Goal: Transaction & Acquisition: Purchase product/service

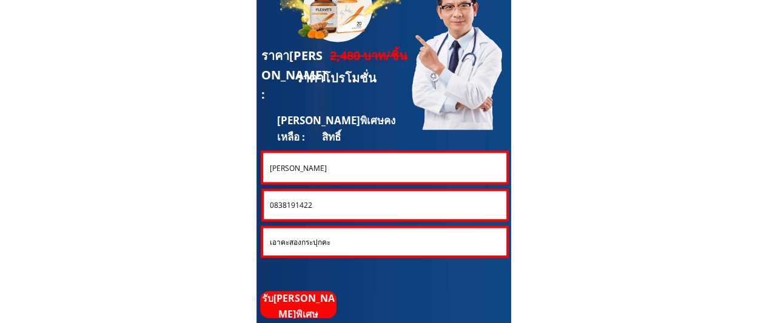
scroll to position [3332, 0]
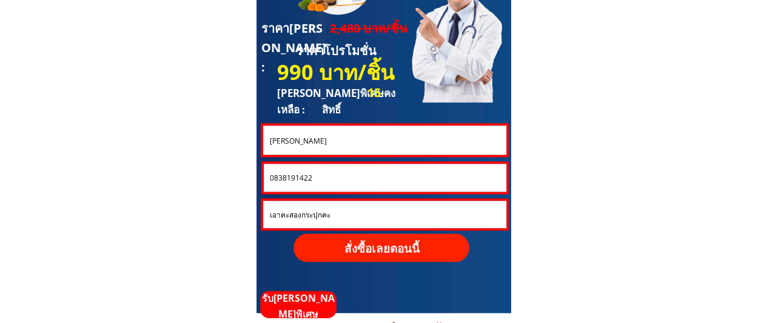
click at [349, 179] on input "0838191422" at bounding box center [385, 178] width 236 height 28
paste input "924257793"
type input "0924257793"
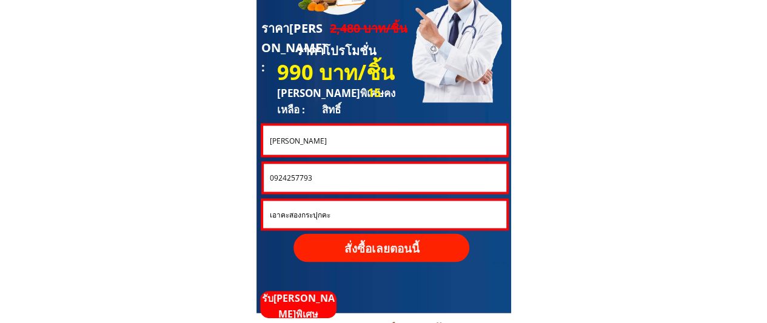
click at [350, 144] on input "[PERSON_NAME]" at bounding box center [384, 139] width 236 height 29
paste input "ุ่ง[PERSON_NAME]นาม"
type input "[PERSON_NAME] สุขนาม"
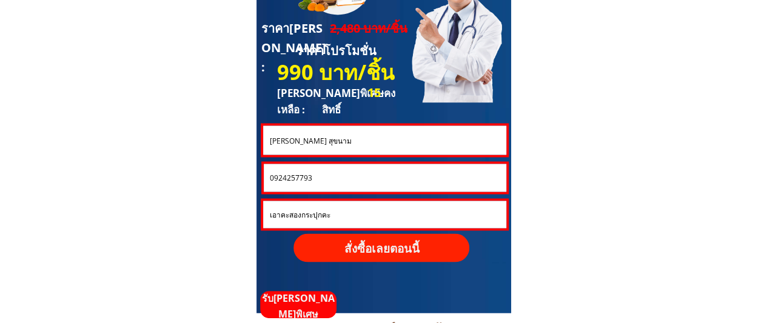
click at [377, 247] on p "สั่งซื้อเลยตอนนี้" at bounding box center [381, 247] width 176 height 28
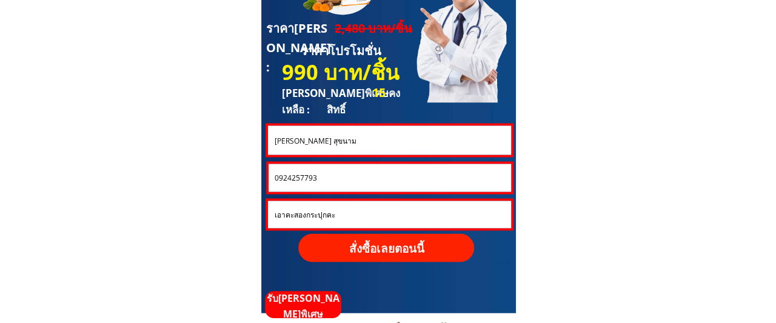
scroll to position [0, 0]
